Goal: Transaction & Acquisition: Purchase product/service

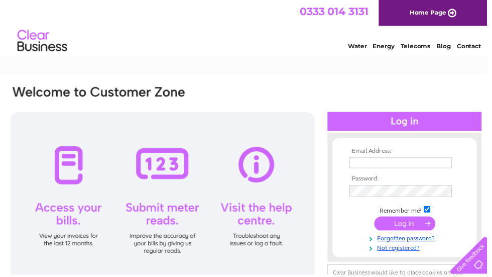
click at [359, 169] on input "text" at bounding box center [405, 164] width 104 height 11
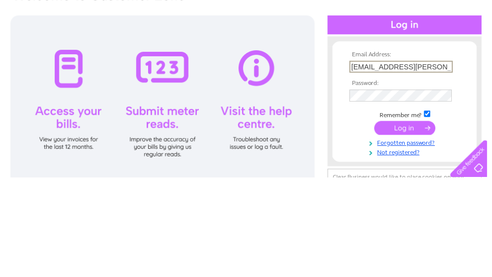
type input "Lj.nixon@btinternet.com"
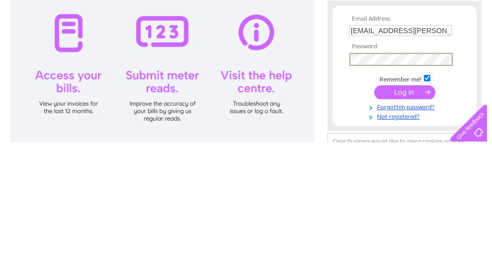
click at [396, 220] on input "submit" at bounding box center [409, 227] width 62 height 14
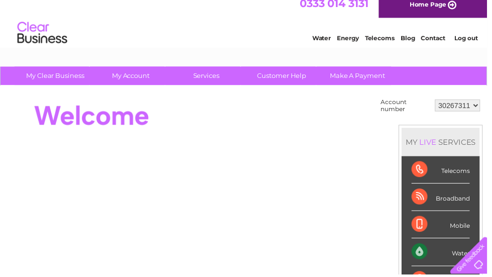
scroll to position [10, 0]
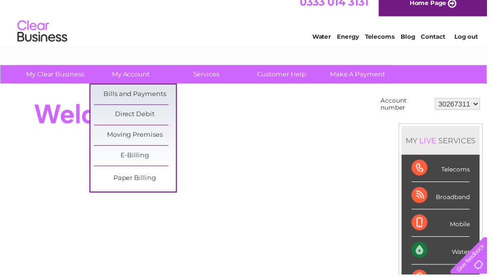
click at [115, 98] on link "Bills and Payments" at bounding box center [136, 95] width 83 height 20
click at [118, 95] on link "Bills and Payments" at bounding box center [136, 95] width 83 height 20
click at [140, 96] on link "Bills and Payments" at bounding box center [136, 95] width 83 height 20
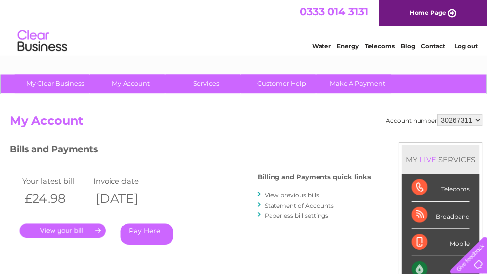
click at [144, 236] on link "Pay Here" at bounding box center [148, 237] width 53 height 22
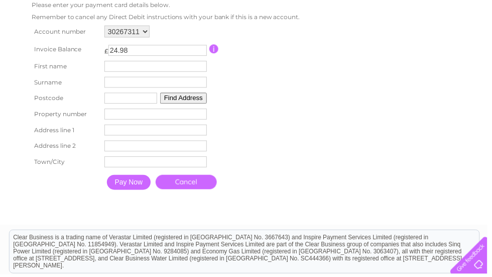
scroll to position [189, 0]
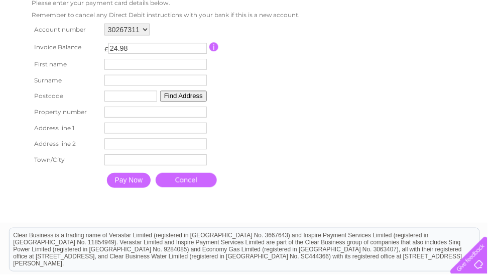
click at [118, 71] on input "text" at bounding box center [158, 65] width 104 height 11
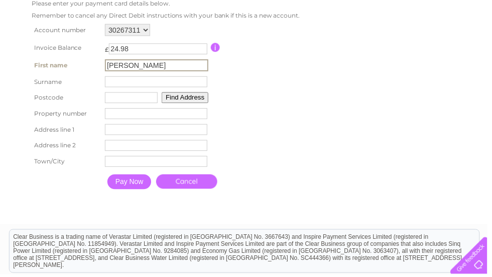
type input "[PERSON_NAME]"
click at [114, 84] on input "text" at bounding box center [158, 82] width 104 height 11
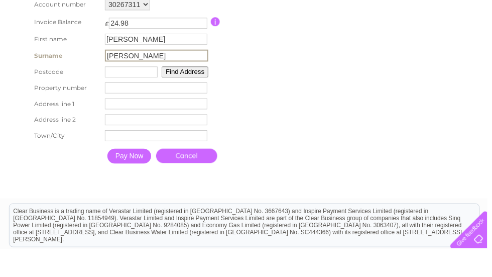
type input "[PERSON_NAME]"
click at [114, 93] on input "text" at bounding box center [132, 98] width 53 height 11
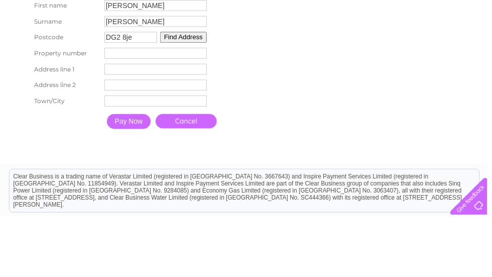
type input "DG2 8je"
click at [112, 108] on input "number" at bounding box center [158, 113] width 104 height 11
type input "7"
click at [115, 124] on input "text" at bounding box center [158, 129] width 104 height 11
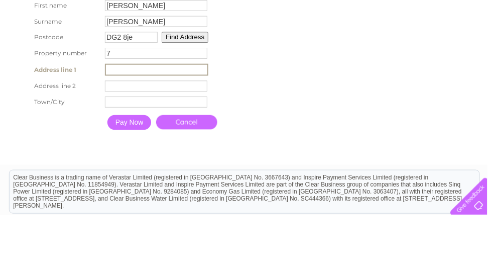
click at [131, 108] on input "7" at bounding box center [158, 113] width 104 height 11
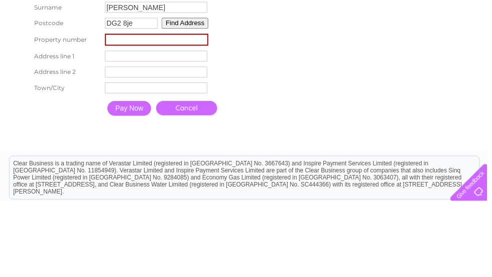
click at [115, 157] on input "text" at bounding box center [158, 162] width 104 height 11
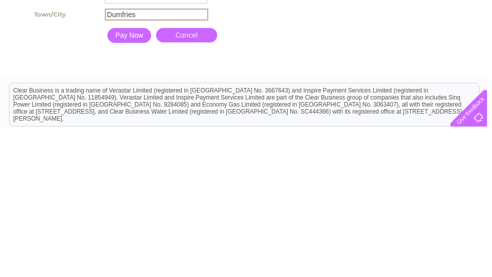
type input "Dumfries"
click at [134, 177] on input "Pay Now" at bounding box center [131, 184] width 44 height 15
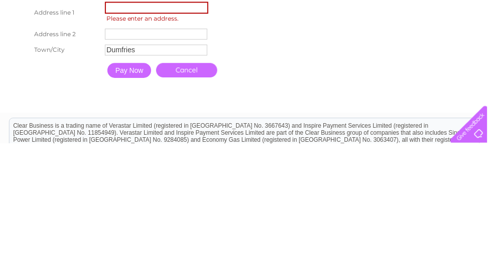
type input "7"
click at [122, 134] on input "text" at bounding box center [158, 140] width 105 height 12
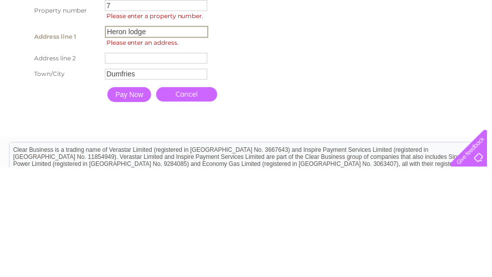
type input "Heron lodge"
click at [122, 161] on input "text" at bounding box center [158, 166] width 104 height 11
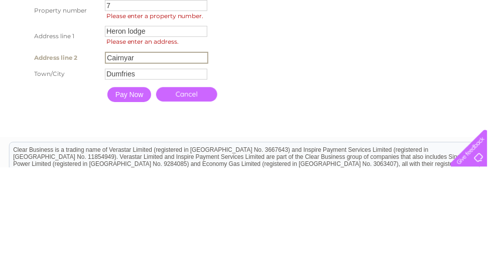
type input "Cairnyard"
click at [135, 196] on input "Pay Now" at bounding box center [131, 203] width 44 height 15
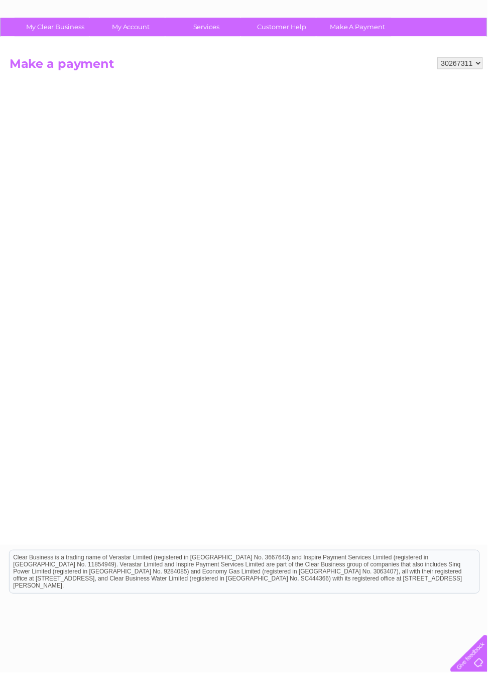
scroll to position [57, 0]
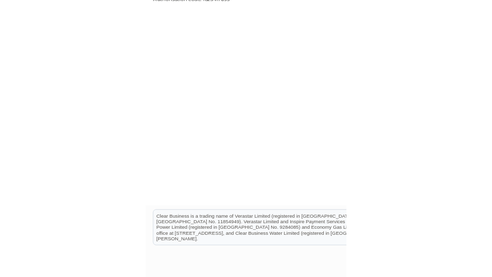
scroll to position [87, 0]
